Goal: Task Accomplishment & Management: Manage account settings

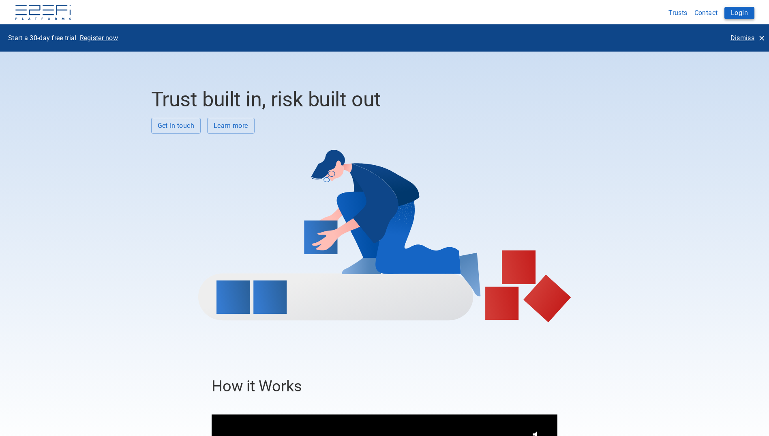
click at [737, 10] on button "Login" at bounding box center [740, 13] width 30 height 12
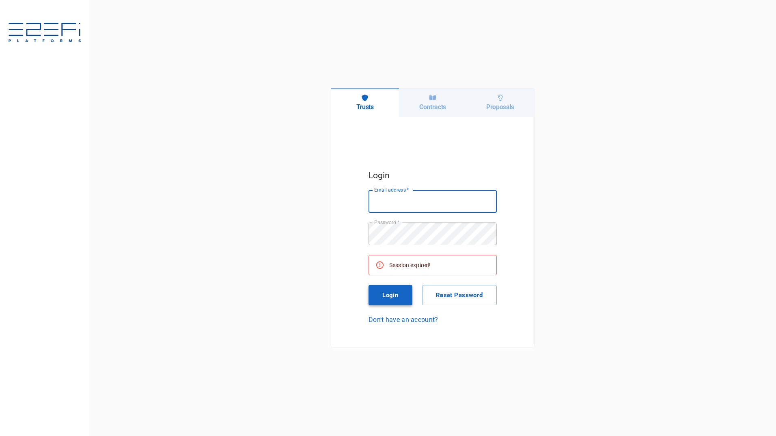
type input "maxine@fara.au"
click at [386, 296] on button "Login" at bounding box center [390, 295] width 44 height 20
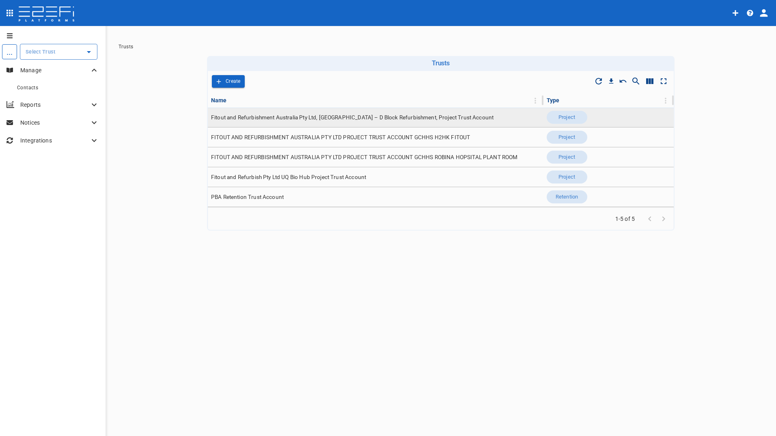
click at [274, 120] on span "Fitout and Refurbishment Australia Pty Ltd, Burleigh Heads State School – D Blo…" at bounding box center [352, 118] width 282 height 8
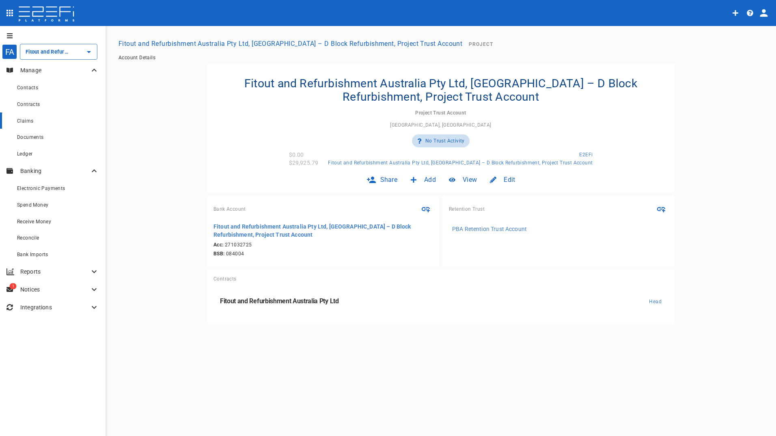
click at [30, 120] on span "Claims" at bounding box center [25, 121] width 16 height 6
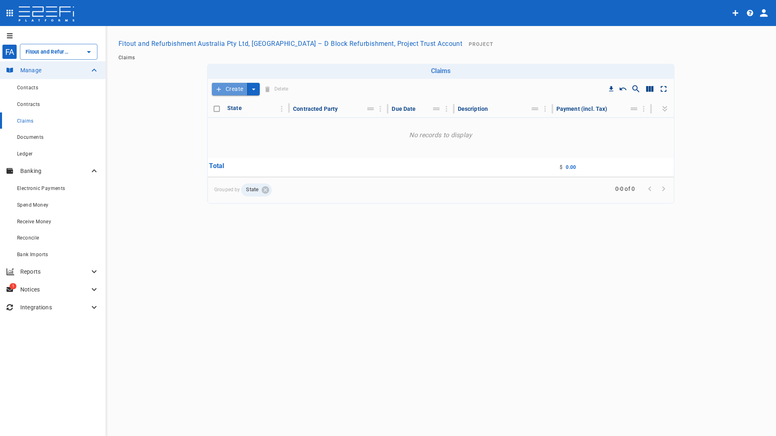
click at [232, 88] on button "Create" at bounding box center [230, 89] width 36 height 13
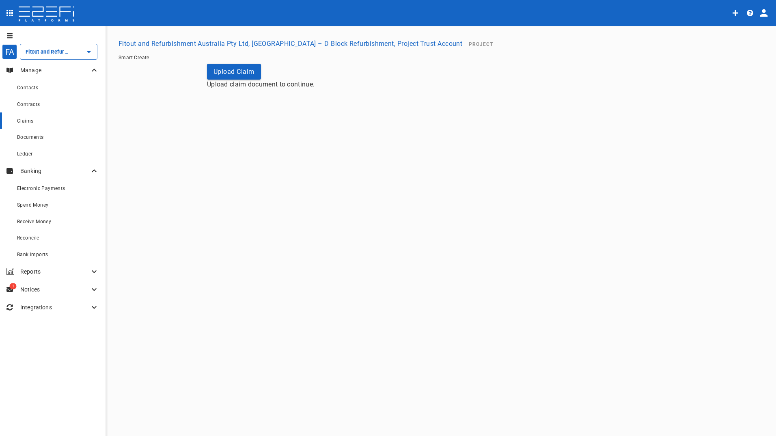
click at [25, 122] on span "Claims" at bounding box center [25, 121] width 16 height 6
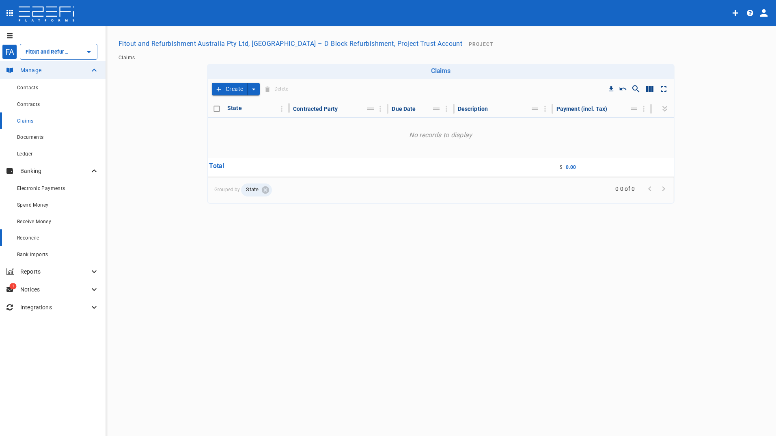
click at [30, 236] on span "Reconcile" at bounding box center [28, 238] width 22 height 6
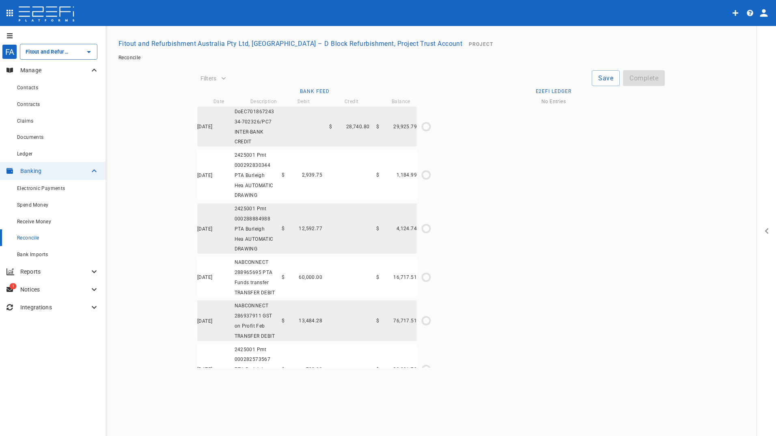
type input "17/07/2024"
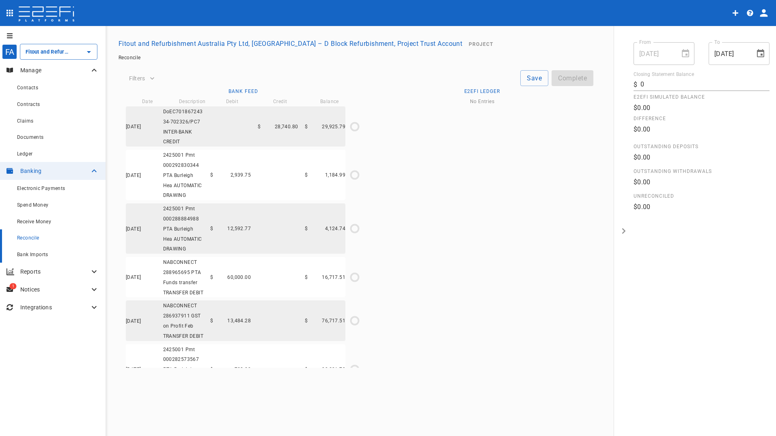
click at [37, 255] on span "Bank Imports" at bounding box center [32, 254] width 31 height 6
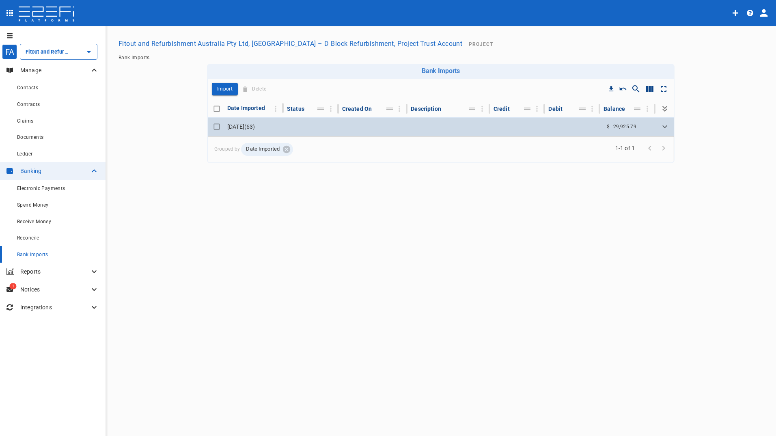
click at [253, 123] on td "10 August 2025 ( 63 )" at bounding box center [254, 126] width 60 height 19
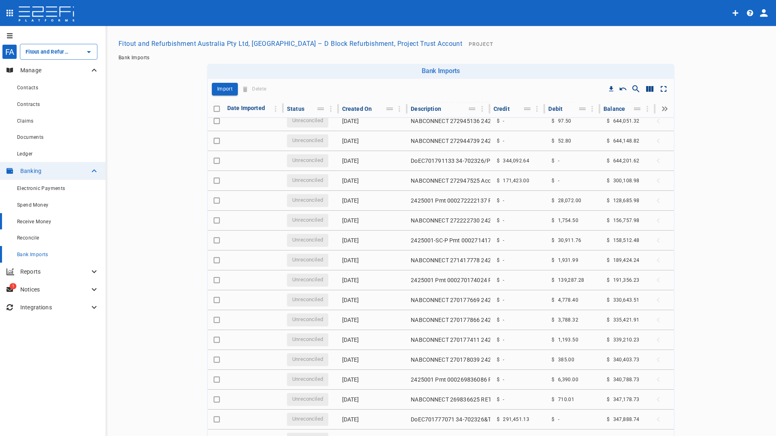
click at [41, 221] on span "Receive Money" at bounding box center [34, 222] width 34 height 6
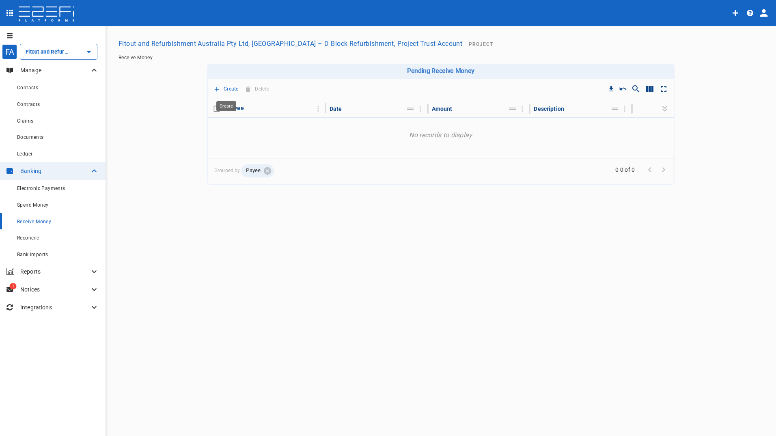
click at [227, 86] on p "Create" at bounding box center [230, 88] width 15 height 9
click at [234, 103] on span "Principal Progress Payment" at bounding box center [256, 103] width 77 height 9
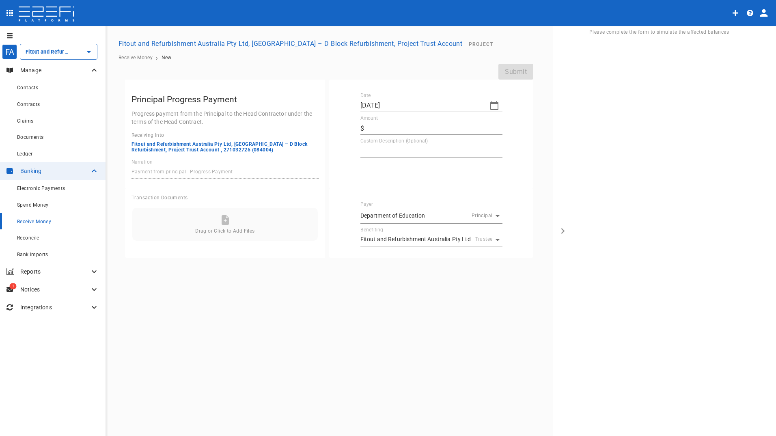
drag, startPoint x: 381, startPoint y: 126, endPoint x: 388, endPoint y: 131, distance: 7.9
click at [381, 126] on input "Amount" at bounding box center [434, 128] width 135 height 13
click at [423, 122] on input "Amount" at bounding box center [434, 128] width 135 height 13
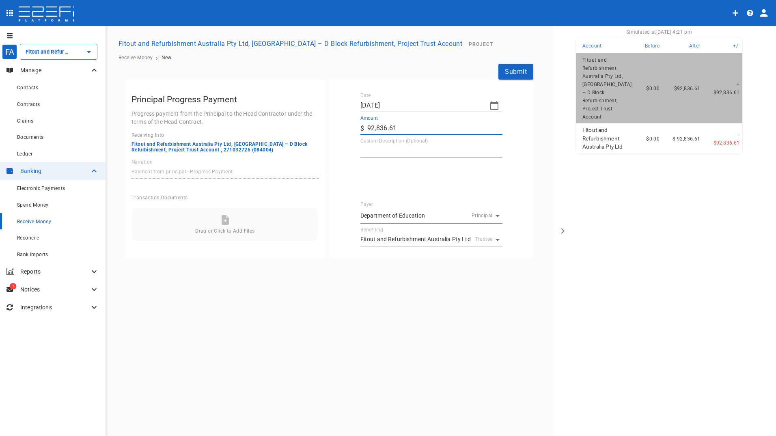
type input "92,836.61"
click at [447, 150] on textarea "Custom Description (Optional)" at bounding box center [431, 150] width 142 height 9
type textarea "Progress Claim 1"
drag, startPoint x: 511, startPoint y: 68, endPoint x: 504, endPoint y: 69, distance: 7.1
click at [511, 68] on button "Submit" at bounding box center [515, 72] width 35 height 16
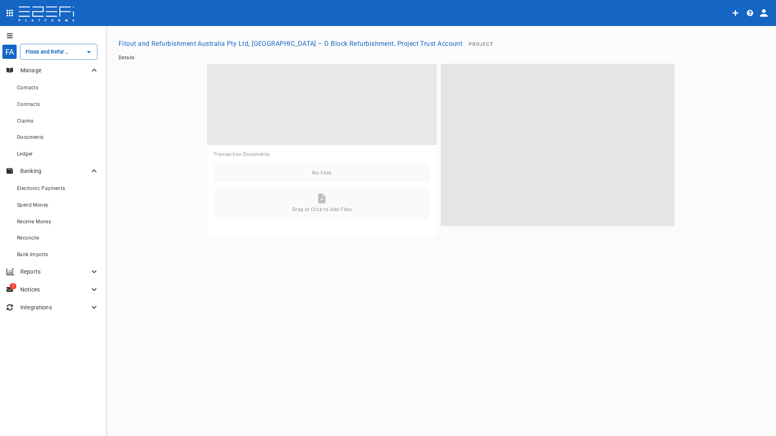
type input "Fitout and Refurbishment Australia Pty Ltd, Burleigh Heads State School – D Blo…"
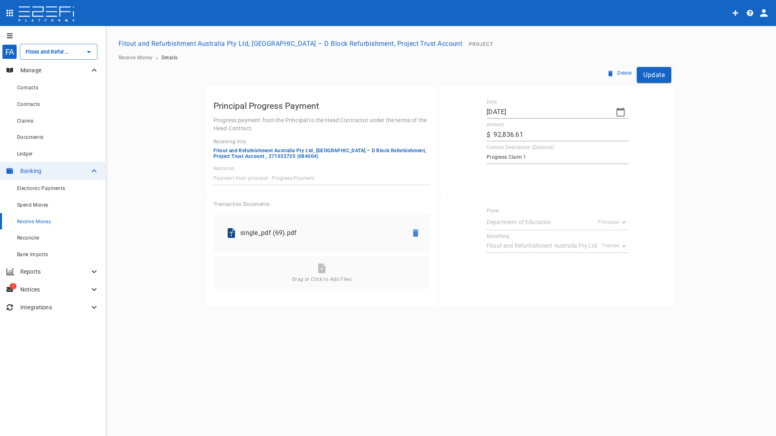
click at [32, 218] on div "Receive Money" at bounding box center [58, 221] width 82 height 10
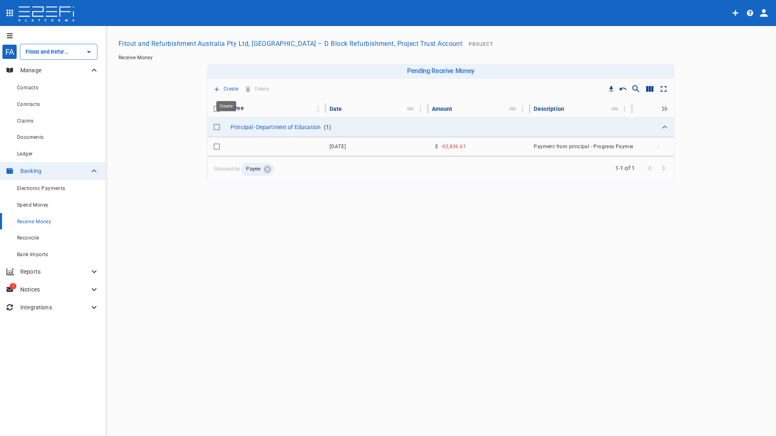
click at [228, 88] on p "Create" at bounding box center [230, 88] width 15 height 9
click at [239, 104] on span "Principal Progress Payment" at bounding box center [256, 103] width 77 height 9
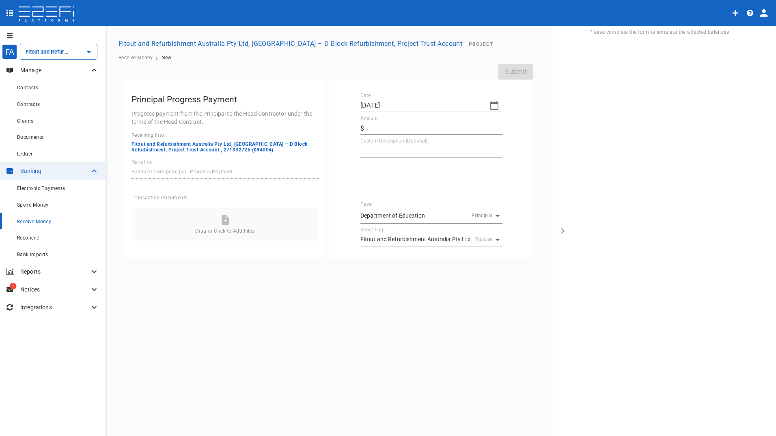
click at [493, 105] on icon "button" at bounding box center [494, 106] width 10 height 10
click at [368, 119] on icon "button" at bounding box center [367, 119] width 6 height 6
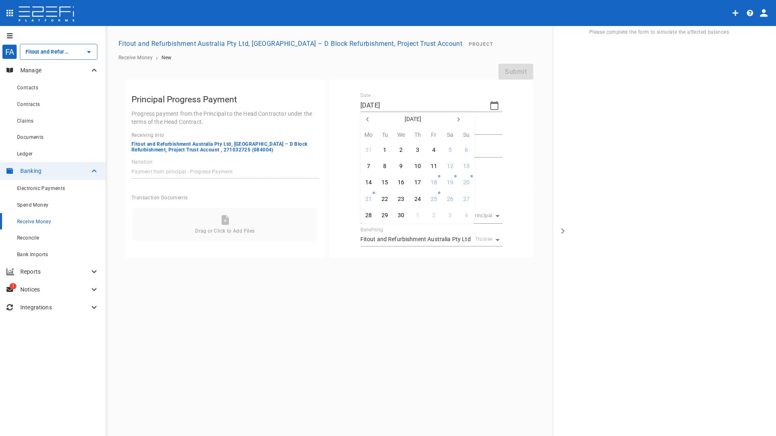
click at [368, 119] on icon "button" at bounding box center [367, 119] width 6 height 6
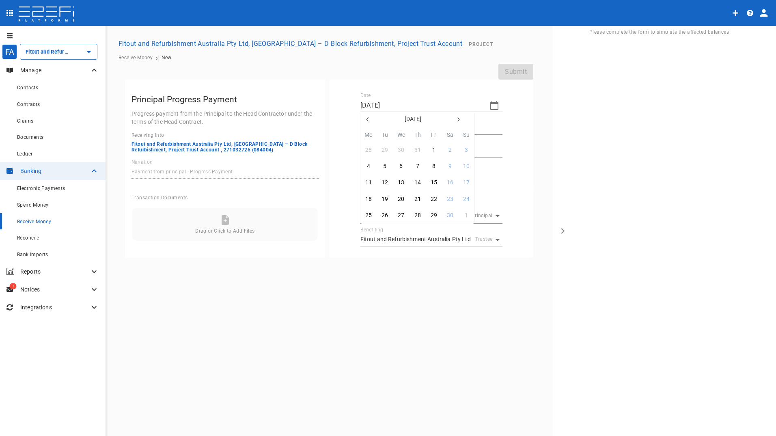
click at [368, 119] on icon "button" at bounding box center [367, 119] width 6 height 6
click at [368, 120] on icon "button" at bounding box center [367, 119] width 6 height 6
click at [417, 151] on div "1" at bounding box center [417, 150] width 3 height 9
click at [495, 100] on button "button" at bounding box center [494, 105] width 16 height 16
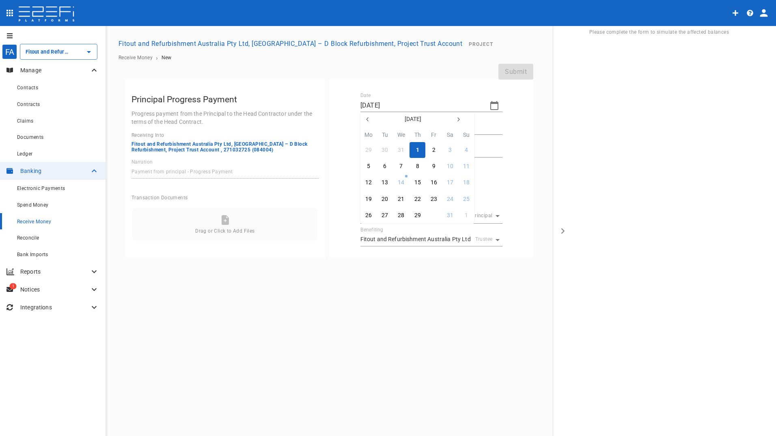
click at [432, 213] on div "30" at bounding box center [433, 215] width 6 height 9
type input "30/08/2024"
click at [395, 125] on input "Amount" at bounding box center [434, 128] width 135 height 13
click at [377, 125] on input "Amount" at bounding box center [434, 128] width 135 height 13
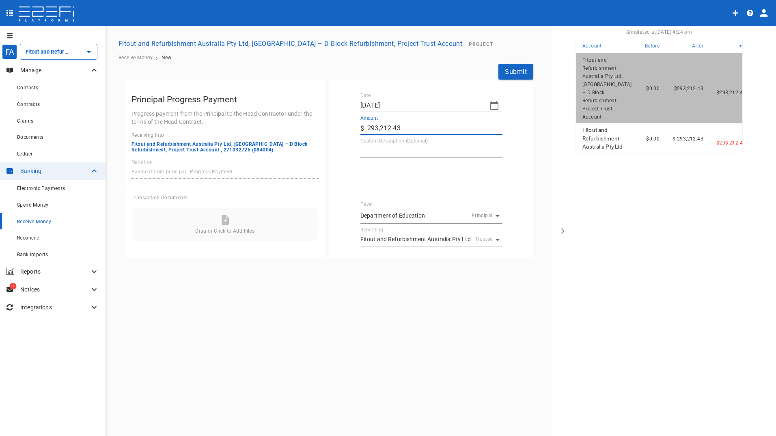
type input "293,212.43"
click at [409, 147] on textarea "Custom Description (Optional)" at bounding box center [431, 150] width 142 height 9
type textarea "Progress Claim 2"
click at [516, 69] on button "Submit" at bounding box center [515, 72] width 35 height 16
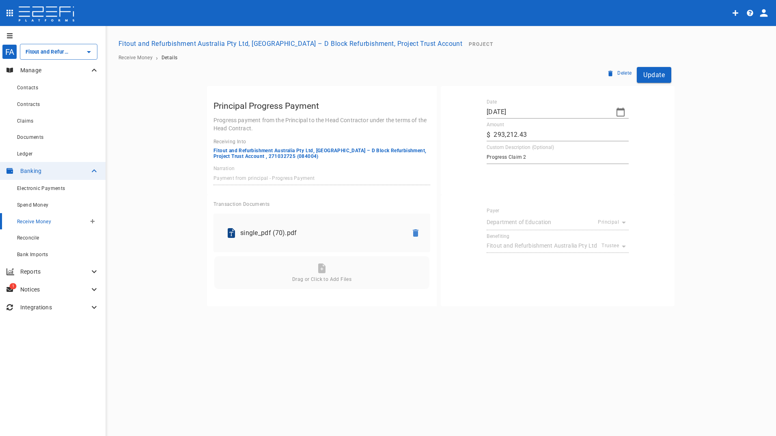
click at [37, 221] on span "Receive Money" at bounding box center [34, 222] width 34 height 6
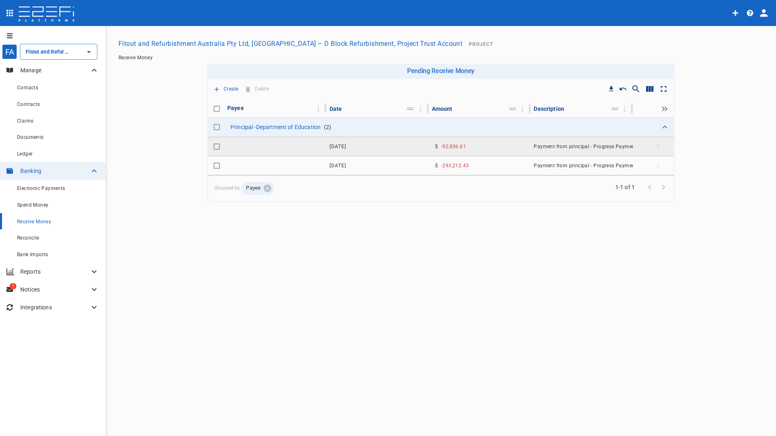
click at [346, 147] on span "12 August 2025" at bounding box center [337, 147] width 17 height 6
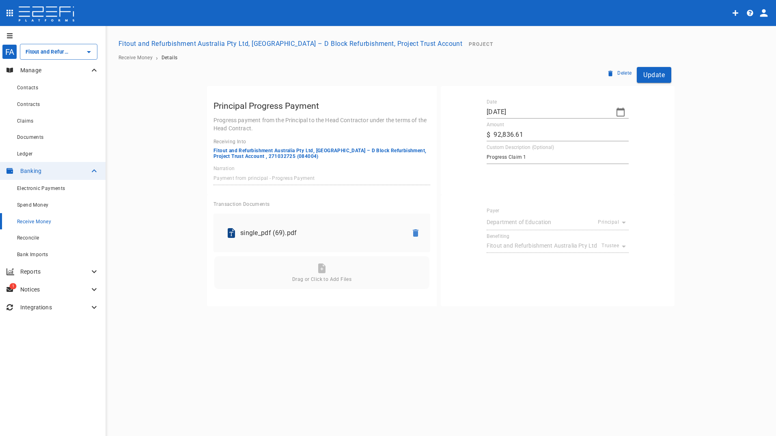
click at [621, 112] on icon "button" at bounding box center [620, 112] width 10 height 10
click at [492, 127] on icon "button" at bounding box center [493, 125] width 6 height 6
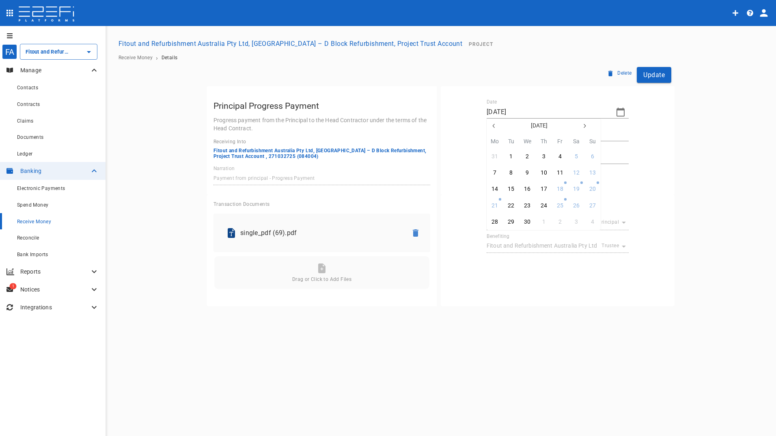
click at [492, 127] on icon "button" at bounding box center [493, 125] width 6 height 6
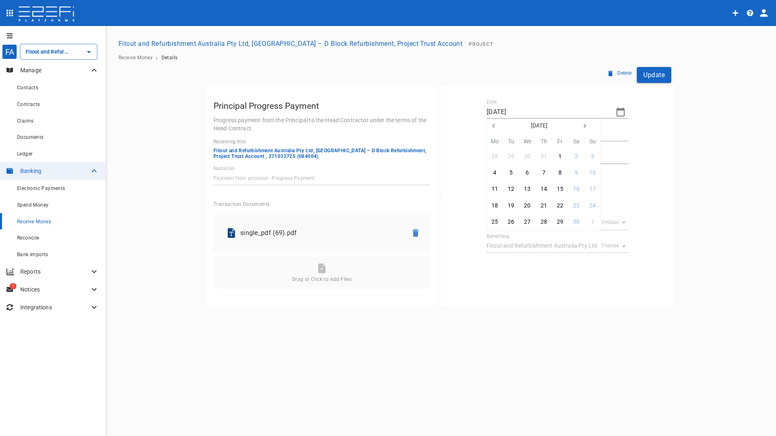
click at [492, 127] on icon "button" at bounding box center [493, 125] width 6 height 6
click at [529, 221] on div "31" at bounding box center [527, 221] width 6 height 9
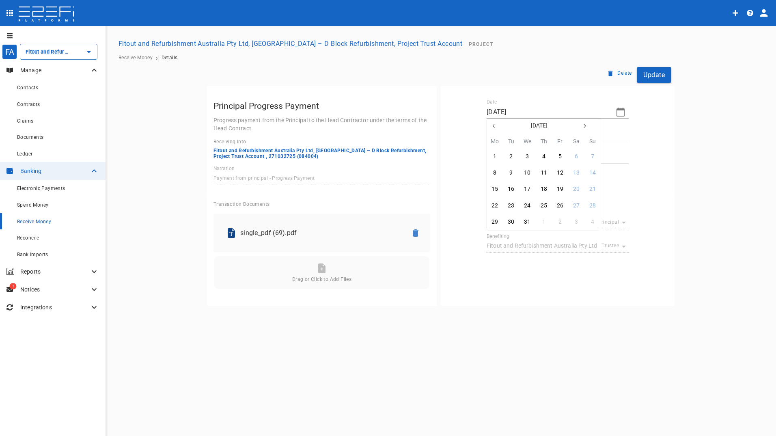
type input "31/07/2024"
drag, startPoint x: 656, startPoint y: 77, endPoint x: 643, endPoint y: 86, distance: 15.4
click at [655, 77] on button "Update" at bounding box center [653, 75] width 34 height 16
click at [40, 223] on span "Receive Money" at bounding box center [34, 222] width 34 height 6
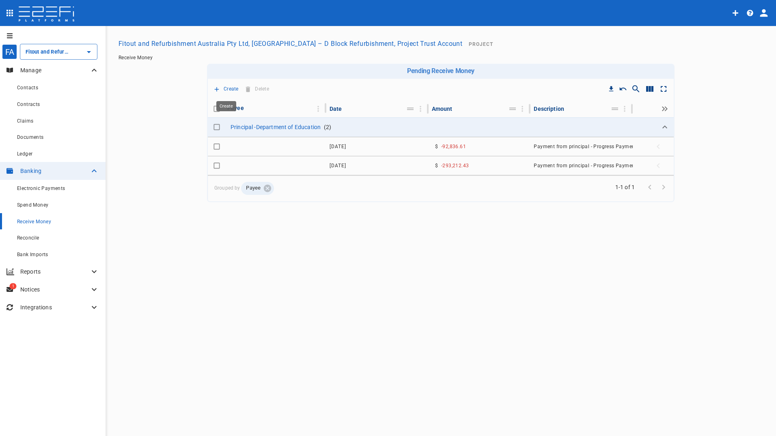
click at [226, 90] on p "Create" at bounding box center [230, 88] width 15 height 9
click at [236, 100] on span "Principal Progress Payment" at bounding box center [256, 103] width 77 height 9
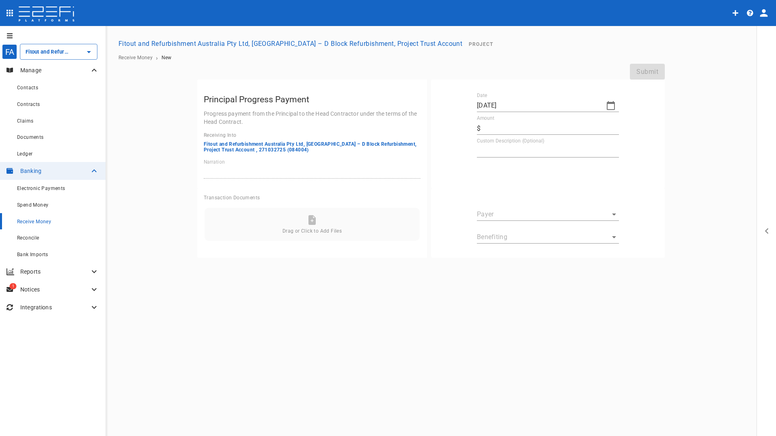
type input "Fitout and Refurbishment Australia Pty Ltd, Burleigh Heads State School – D Blo…"
type textarea "Payment from principal - Progress Payment"
type input "G2F6P6KG00028G45"
type input "G2F6P6JG00028G4C"
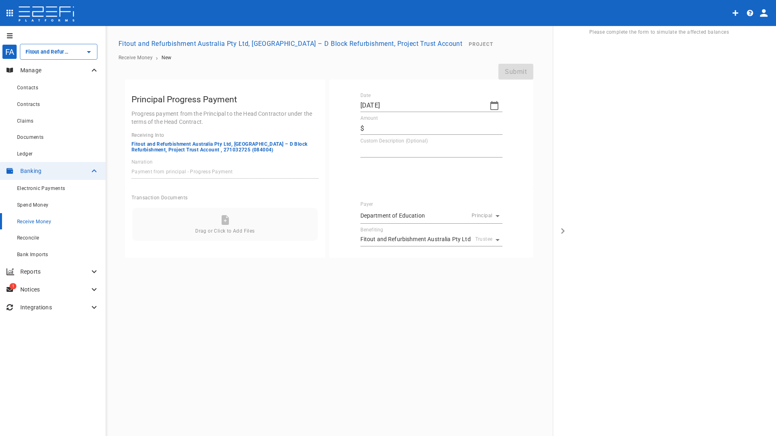
click at [492, 104] on icon "button" at bounding box center [494, 106] width 10 height 10
click at [371, 119] on icon "button" at bounding box center [367, 119] width 6 height 6
click at [368, 119] on icon "button" at bounding box center [367, 119] width 6 height 6
click at [367, 119] on icon "button" at bounding box center [367, 119] width 6 height 6
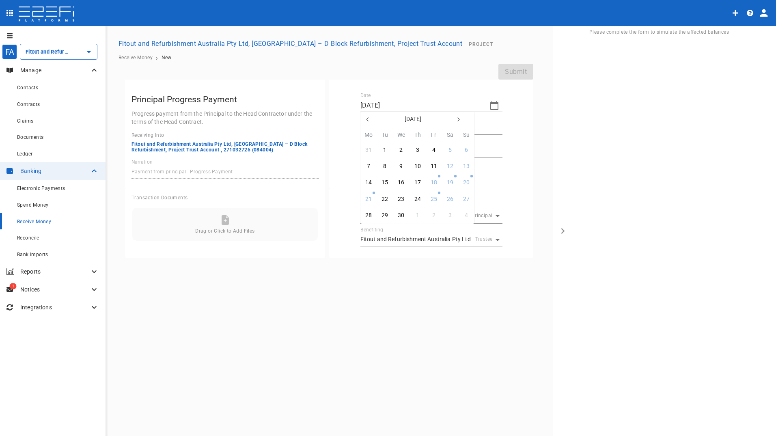
click at [367, 119] on icon "button" at bounding box center [367, 119] width 6 height 6
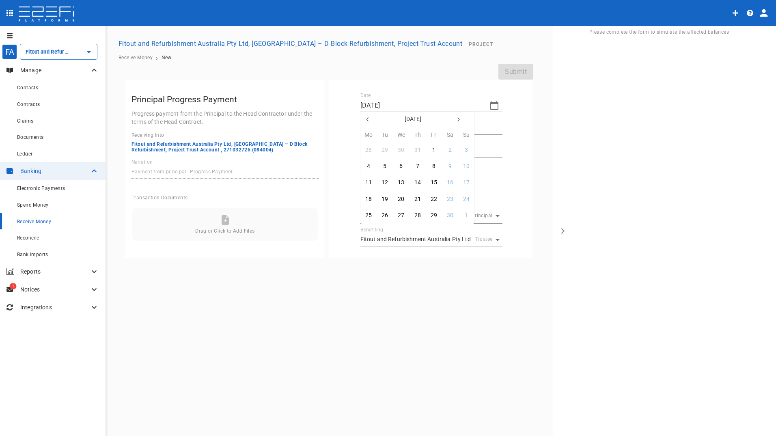
click at [367, 119] on icon "button" at bounding box center [367, 119] width 6 height 6
click at [399, 215] on div "25" at bounding box center [401, 215] width 6 height 9
type input "25/09/2024"
click at [389, 130] on input "Amount" at bounding box center [434, 128] width 135 height 13
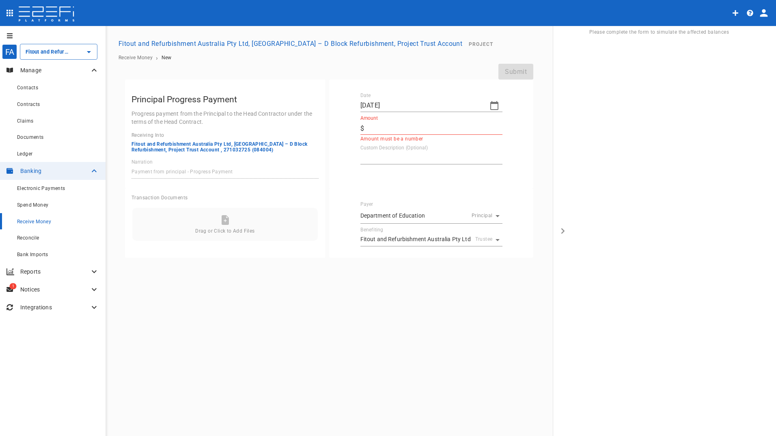
click at [384, 128] on input "Amount" at bounding box center [434, 128] width 135 height 13
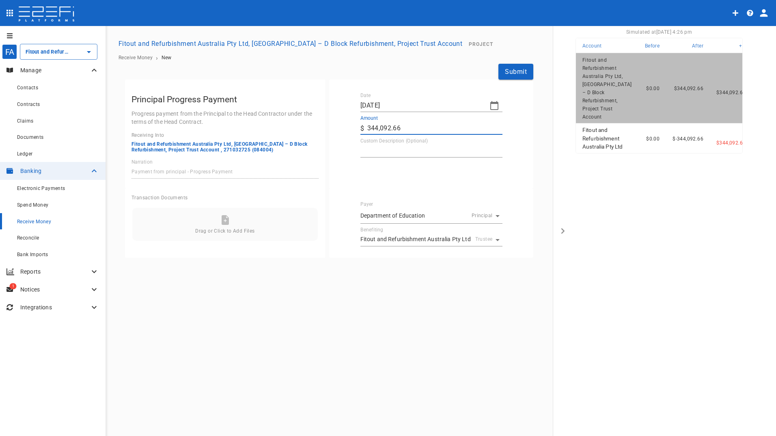
type input "344,092.66"
click at [400, 148] on textarea "Custom Description (Optional)" at bounding box center [431, 150] width 142 height 9
type textarea "Progress Claim 3"
click at [92, 219] on icon "Create receive money" at bounding box center [92, 221] width 4 height 4
click at [136, 236] on span "Principal Progress Payment" at bounding box center [130, 235] width 77 height 9
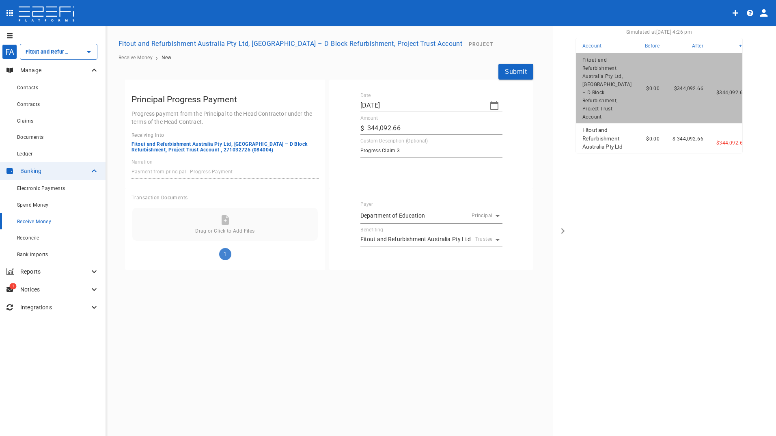
click at [511, 72] on button "Submit" at bounding box center [515, 72] width 35 height 16
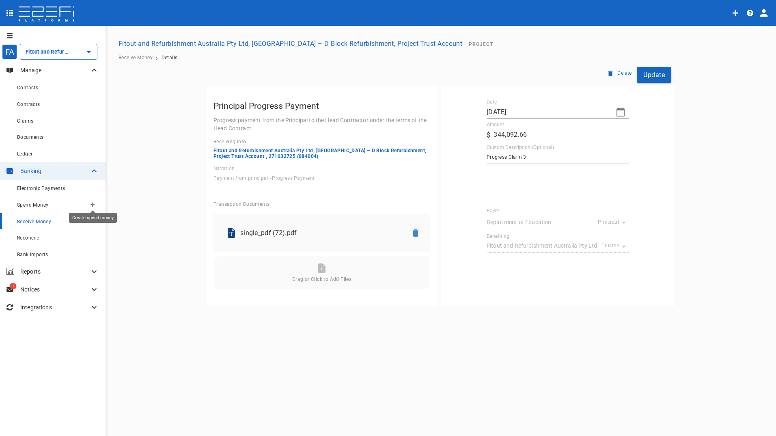
click at [92, 204] on icon "Create spend money" at bounding box center [92, 204] width 4 height 4
click at [45, 223] on div at bounding box center [388, 218] width 776 height 436
click at [93, 219] on icon "Create receive money" at bounding box center [92, 221] width 4 height 4
click at [118, 235] on span "Principal Progress Payment" at bounding box center [130, 235] width 77 height 9
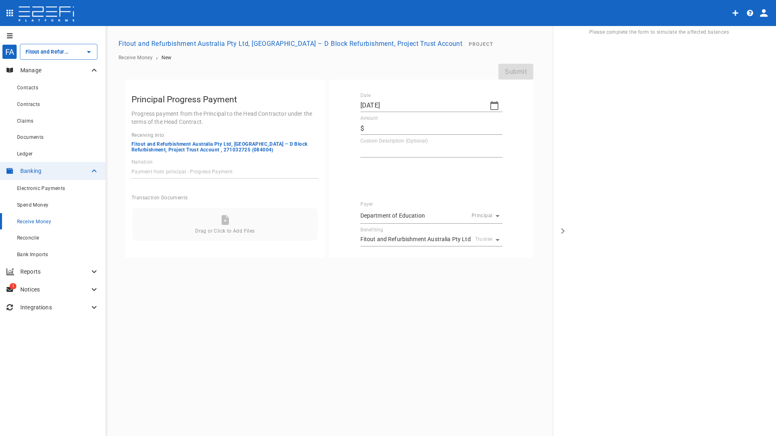
click at [491, 104] on icon "button" at bounding box center [494, 106] width 10 height 10
click at [366, 119] on icon "button" at bounding box center [367, 119] width 6 height 6
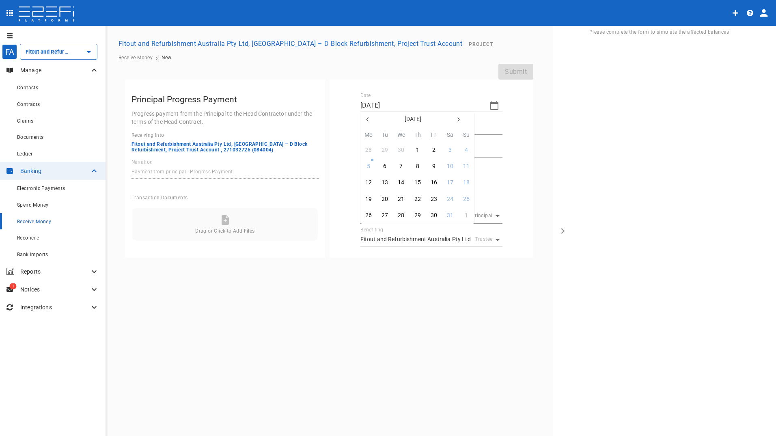
click at [366, 119] on icon "button" at bounding box center [367, 119] width 6 height 6
click at [365, 119] on icon "button" at bounding box center [367, 119] width 6 height 6
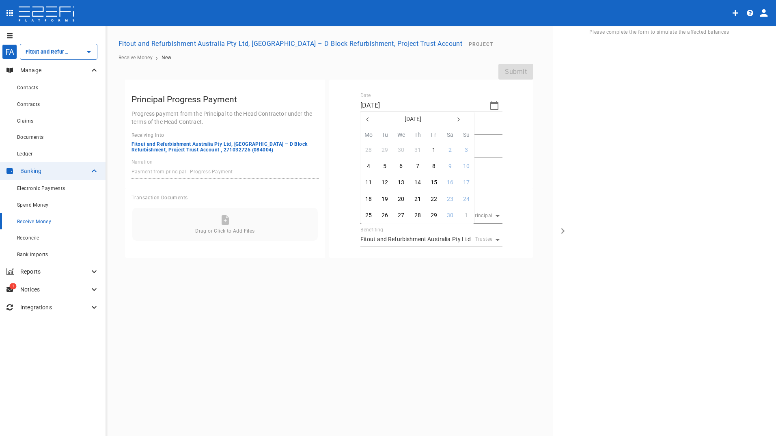
click at [365, 119] on icon "button" at bounding box center [367, 119] width 6 height 6
click at [433, 198] on div "25" at bounding box center [433, 199] width 6 height 9
type input "25/10/2024"
click at [389, 125] on input "Amount" at bounding box center [434, 128] width 135 height 13
click at [409, 128] on input "Amount" at bounding box center [434, 128] width 135 height 13
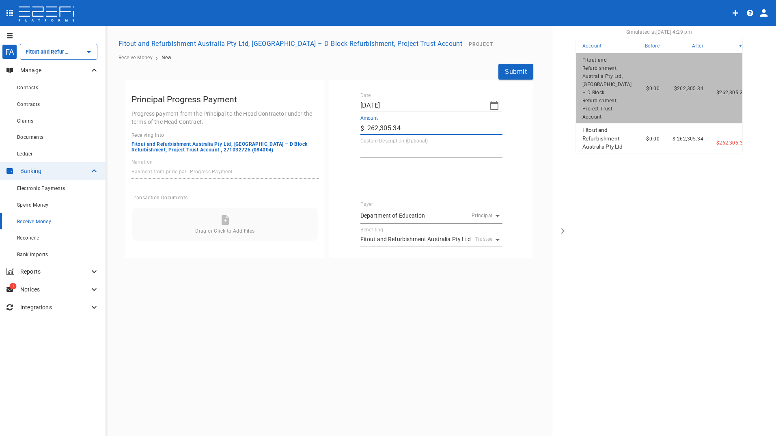
type input "262,305.34"
click at [404, 151] on textarea "Custom Description (Optional)" at bounding box center [431, 150] width 142 height 9
type textarea "Progress Claim 4"
click at [284, 284] on div "FA Fitout and Refurbishment Australia Pty Ltd, Burleigh Heads State School – D …" at bounding box center [388, 231] width 776 height 410
click at [513, 69] on button "Submit" at bounding box center [515, 72] width 35 height 16
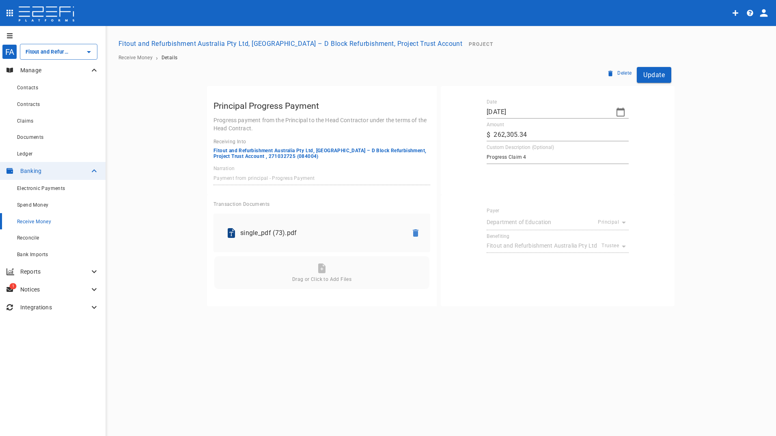
click at [660, 77] on button "Update" at bounding box center [653, 75] width 34 height 16
click at [90, 219] on button "button" at bounding box center [92, 221] width 13 height 13
click at [130, 237] on span "Principal Progress Payment" at bounding box center [130, 235] width 77 height 9
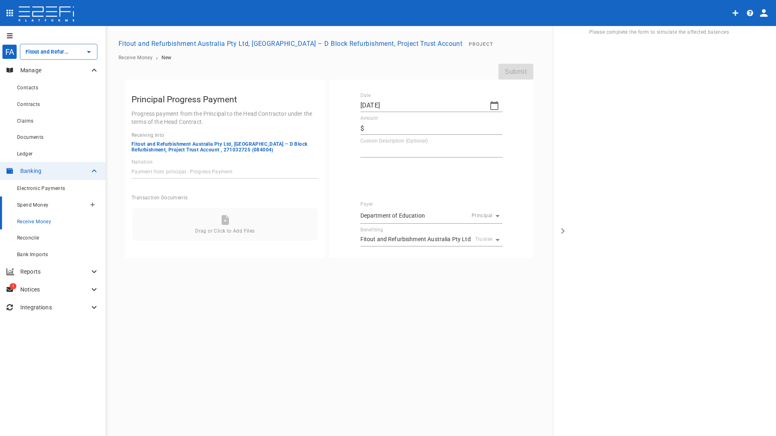
click at [39, 207] on span "Spend Money" at bounding box center [32, 205] width 31 height 6
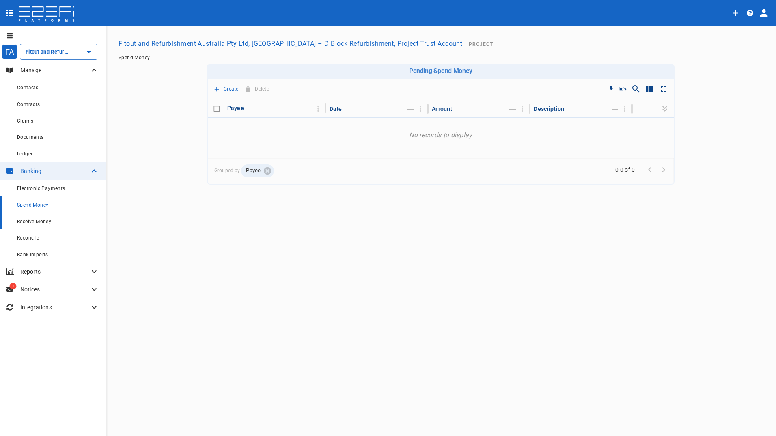
click at [40, 220] on span "Receive Money" at bounding box center [34, 222] width 34 height 6
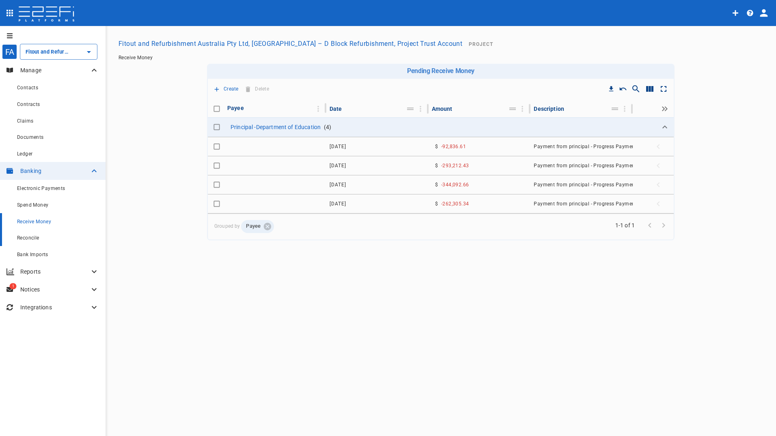
click at [33, 240] on span "Reconcile" at bounding box center [28, 238] width 22 height 6
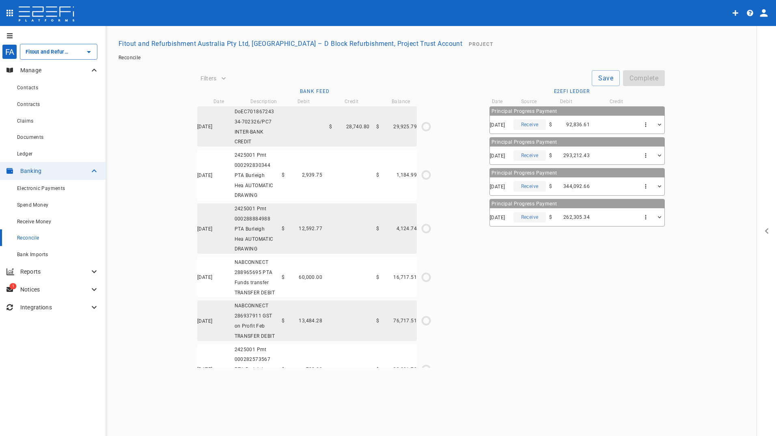
type input "17/07/2024"
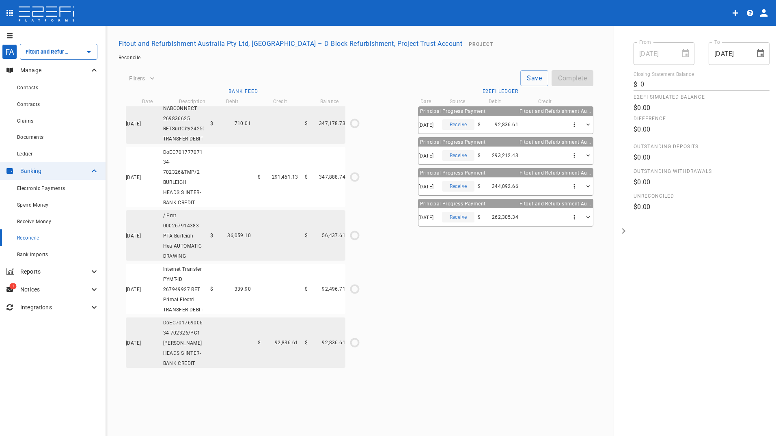
scroll to position [3011, 0]
click at [355, 337] on icon "$0.00 / $92,836.61" at bounding box center [354, 342] width 12 height 12
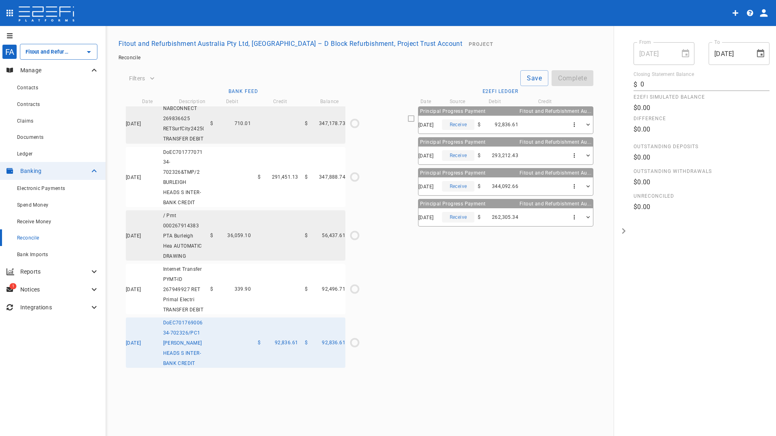
click at [407, 119] on icon at bounding box center [410, 118] width 7 height 7
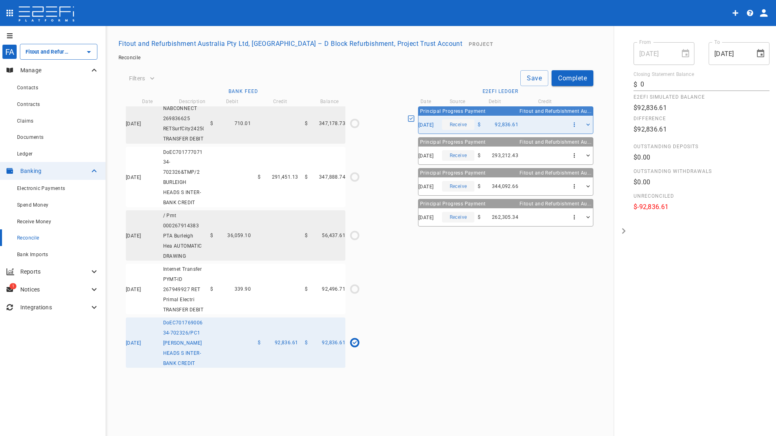
type input "12/08/2024"
type input "92,836.61"
click at [574, 77] on button "Complete" at bounding box center [572, 78] width 42 height 16
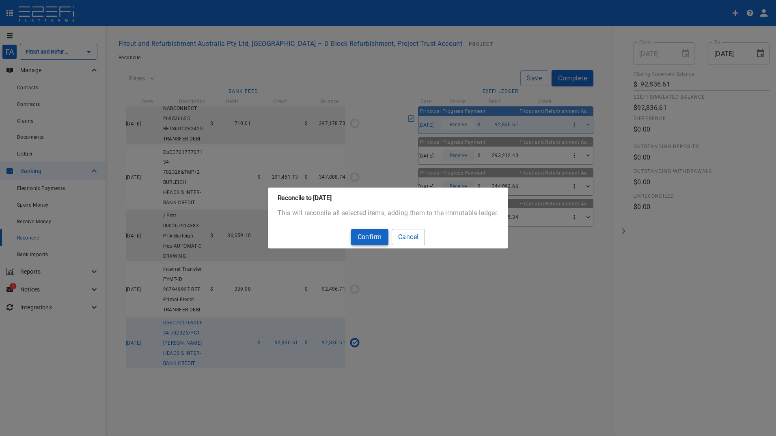
click at [367, 239] on button "Confirm" at bounding box center [369, 237] width 37 height 16
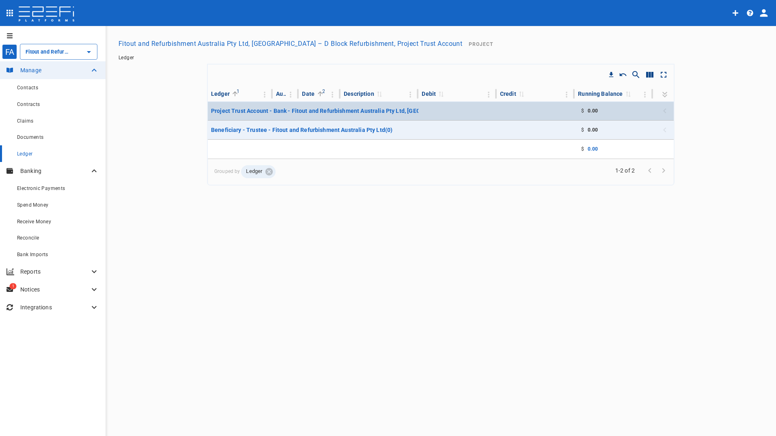
click at [283, 108] on p "Project Trust Account - Bank - Fitout and Refurbishment Australia Pty Ltd, Burl…" at bounding box center [404, 111] width 386 height 8
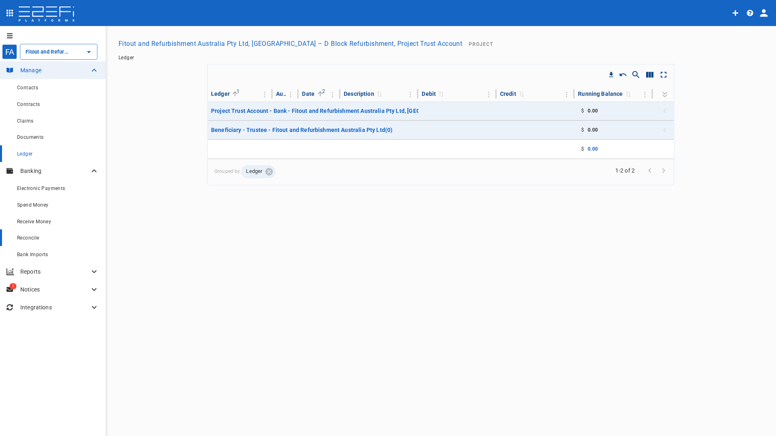
click at [31, 234] on div "Reconcile" at bounding box center [58, 237] width 82 height 10
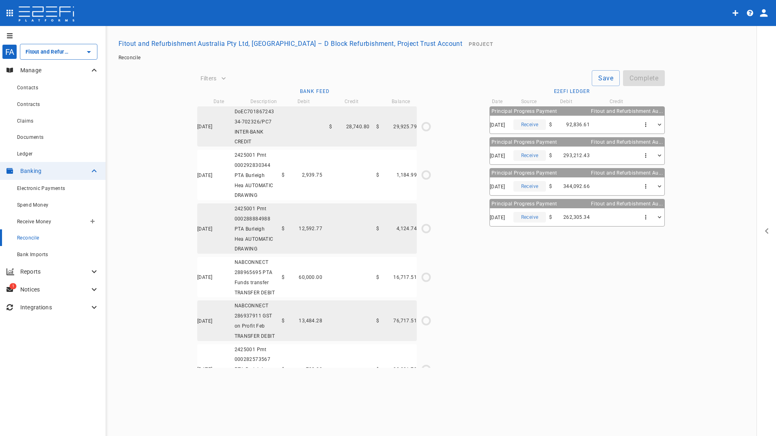
type input "13/08/2024"
type input "92,836.61"
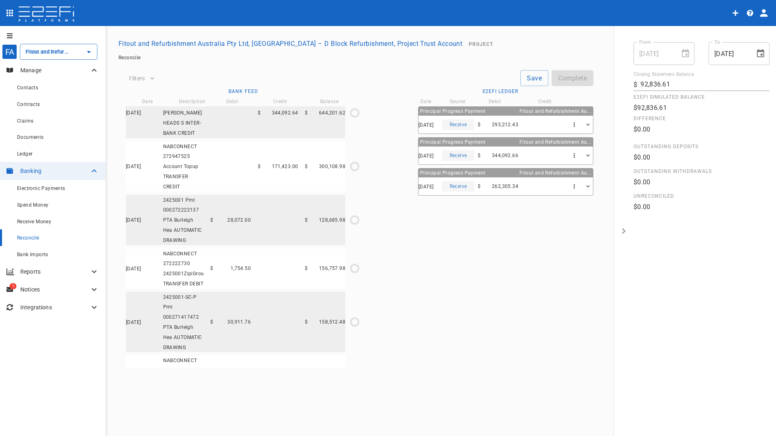
scroll to position [2268, 0]
click at [354, 121] on icon "$0.00 / $344,092.64" at bounding box center [354, 115] width 12 height 12
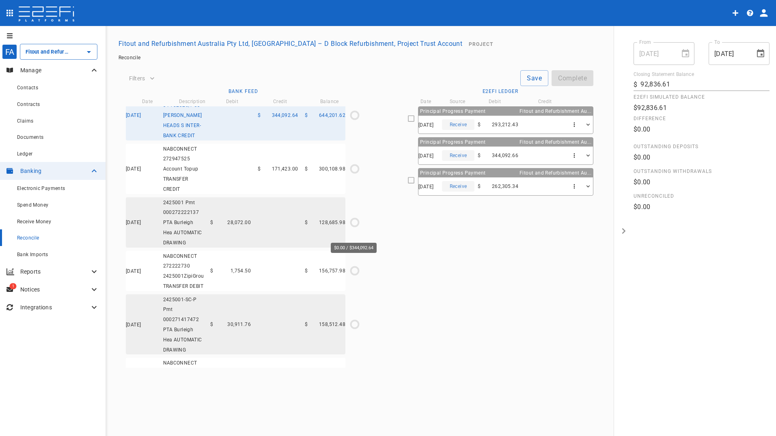
click at [356, 121] on icon "$0.00 / $344,092.64" at bounding box center [354, 115] width 12 height 12
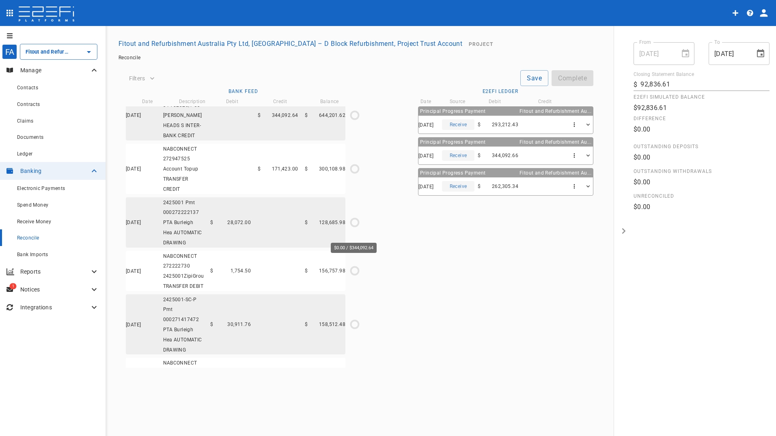
click at [353, 121] on icon "$0.00 / $344,092.64" at bounding box center [354, 115] width 12 height 12
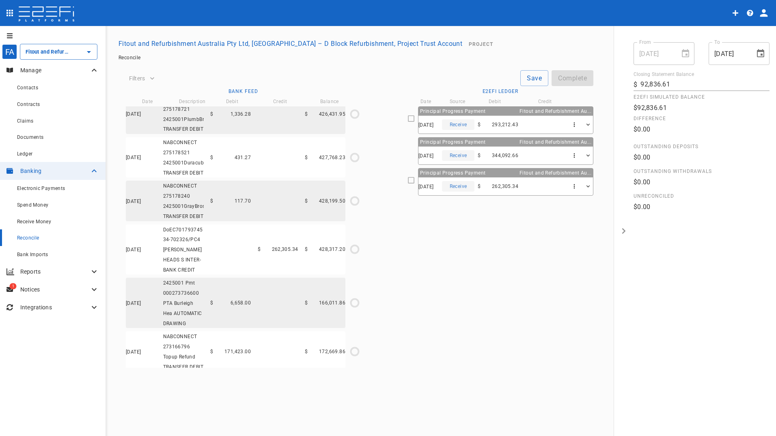
scroll to position [1619, 0]
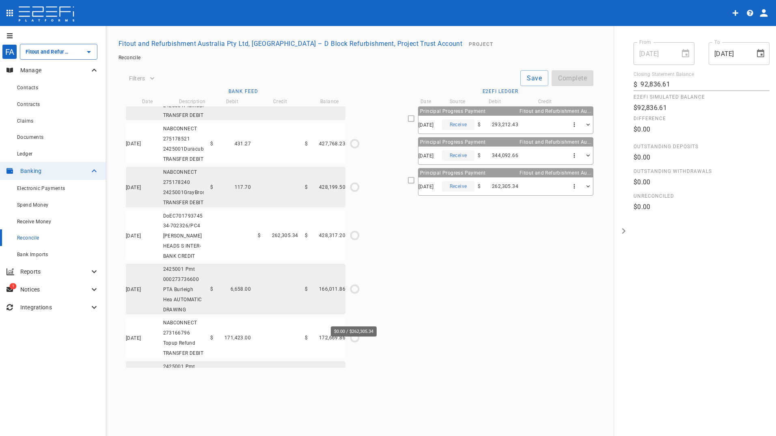
click at [355, 241] on icon "$0.00 / $262,305.34" at bounding box center [354, 235] width 12 height 12
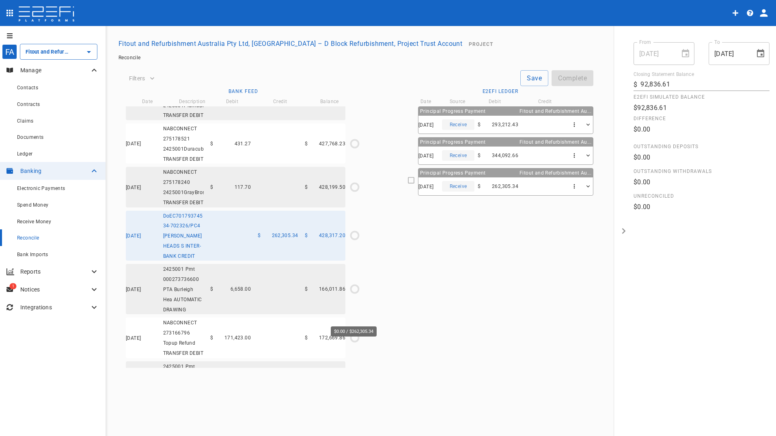
click at [354, 241] on icon "$0.00 / $262,305.34" at bounding box center [354, 235] width 12 height 12
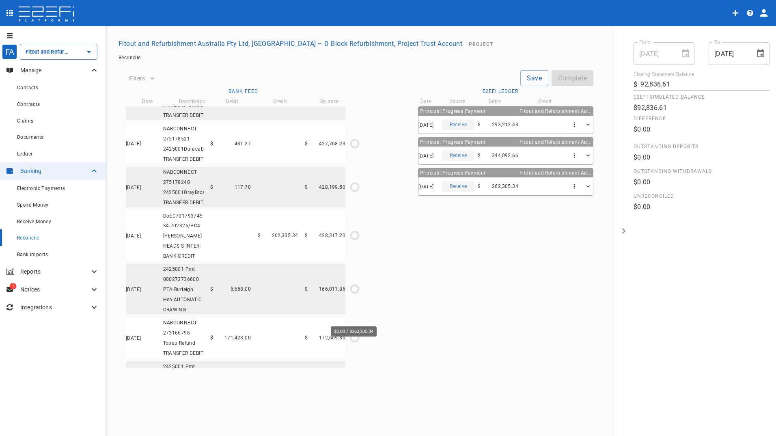
click at [352, 241] on icon "$0.00 / $262,305.34" at bounding box center [354, 235] width 12 height 12
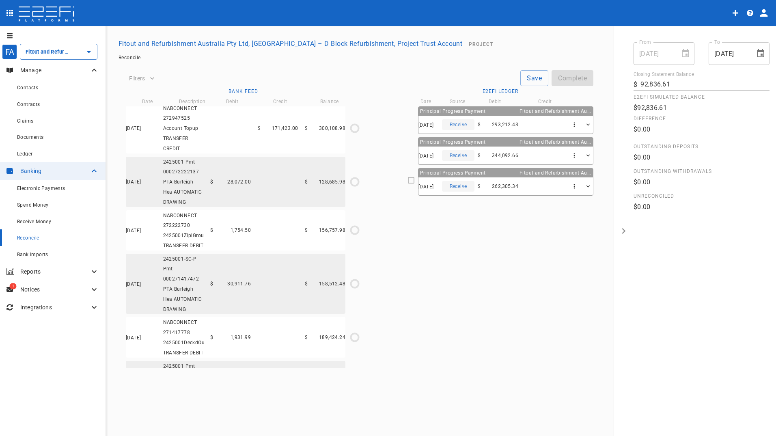
scroll to position [2268, 0]
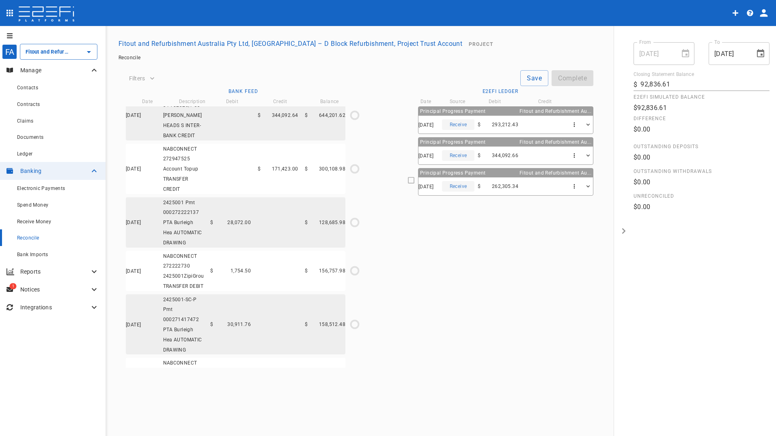
click at [352, 121] on icon "$0.00 / $344,092.64" at bounding box center [354, 115] width 12 height 12
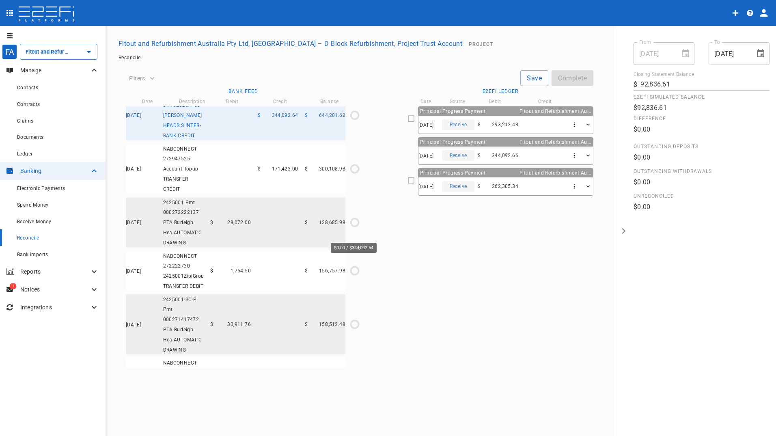
click at [352, 121] on icon "$0.00 / $344,092.64" at bounding box center [354, 115] width 12 height 12
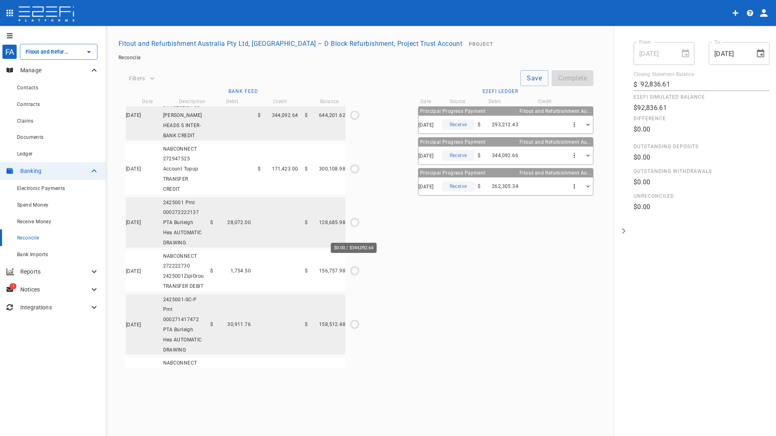
click at [354, 121] on icon "$0.00 / $344,092.64" at bounding box center [354, 115] width 12 height 12
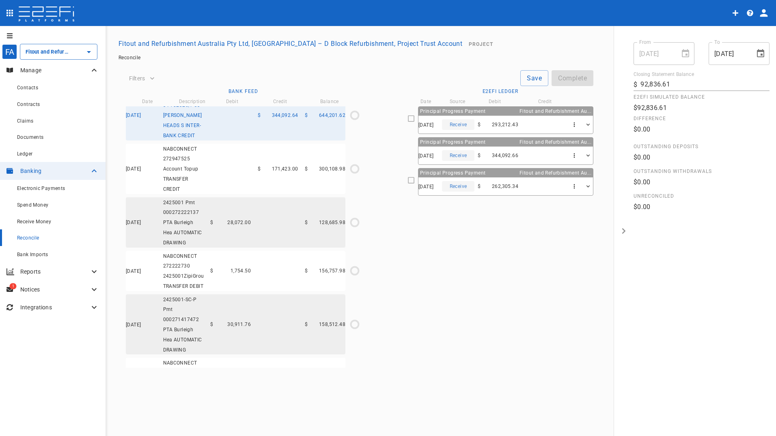
click at [407, 180] on icon at bounding box center [410, 179] width 7 height 7
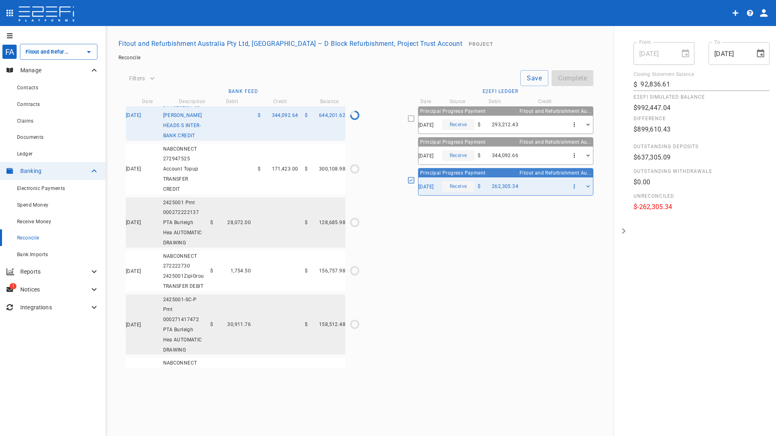
type input "31/10/2024"
type input "344,092.86"
click at [407, 180] on icon at bounding box center [410, 179] width 7 height 7
type input "13/08/2024"
type input "92,836.61"
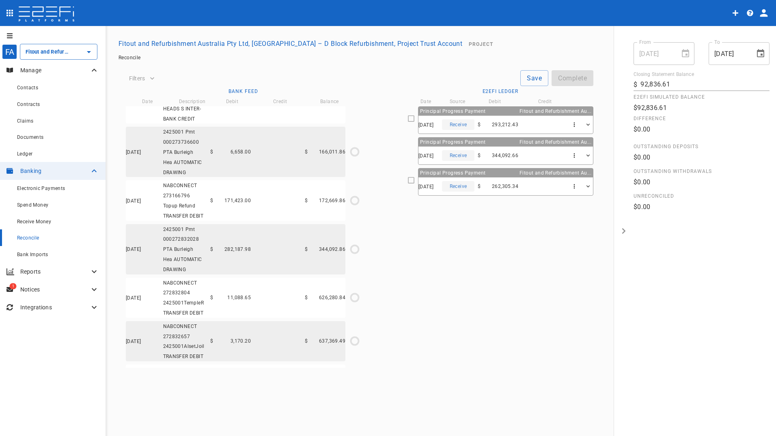
scroll to position [1740, 0]
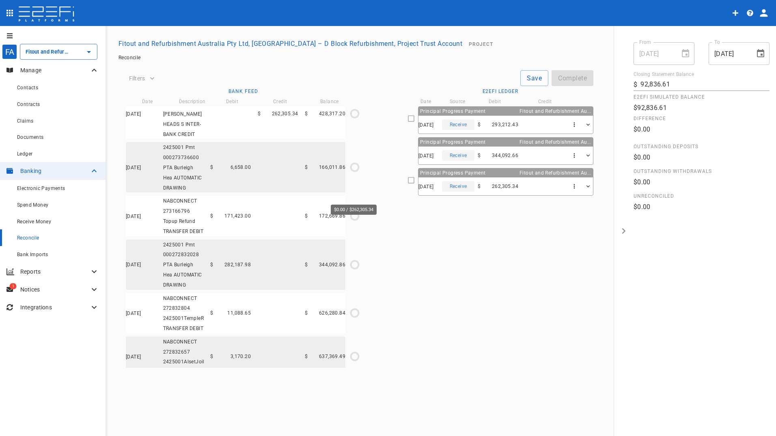
click at [355, 120] on icon "$0.00 / $262,305.34" at bounding box center [354, 113] width 12 height 12
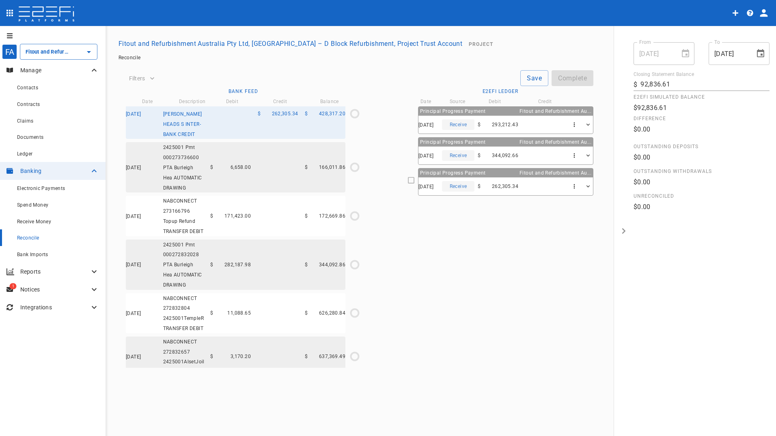
click at [407, 181] on icon at bounding box center [410, 179] width 7 height 7
type input "15/11/2024"
type input "428,317.2"
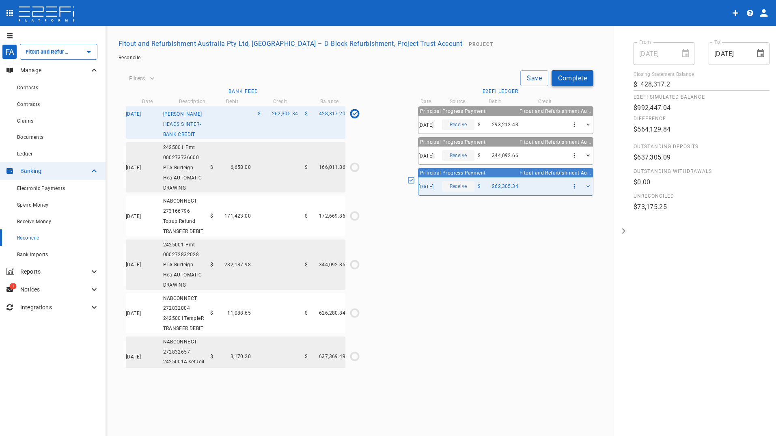
click at [569, 76] on button "Complete" at bounding box center [572, 78] width 42 height 16
drag, startPoint x: 268, startPoint y: 259, endPoint x: 324, endPoint y: 259, distance: 56.8
click at [269, 192] on div "08/11/2024 2425001 Pmt 000273736600 PTA Burleigh Hea AUTOMATIC DRAWING $ 6,658.…" at bounding box center [235, 167] width 219 height 50
